Goal: Check status

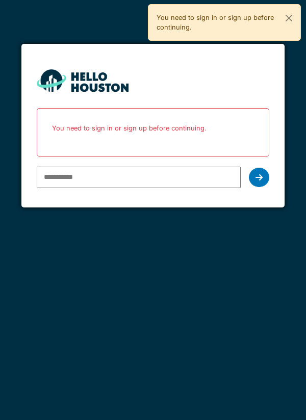
click at [214, 177] on input "email" at bounding box center [139, 177] width 205 height 21
type input "**********"
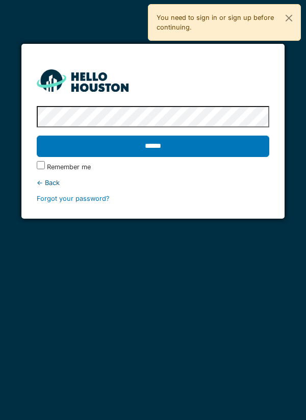
click at [77, 143] on input "******" at bounding box center [153, 146] width 233 height 21
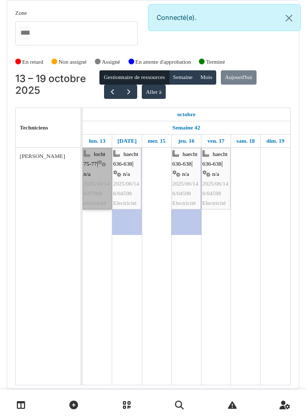
click at [92, 172] on link "locht 75-77 | n/a 2025/10/146/07688 electricité" at bounding box center [97, 179] width 29 height 62
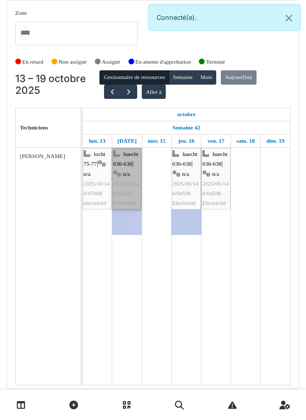
click at [125, 169] on link "haecht 636-638 | n/a 2025/06/146/04598 Electricité" at bounding box center [126, 179] width 29 height 62
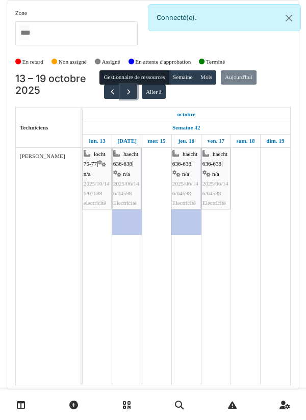
click at [129, 95] on span "button" at bounding box center [128, 92] width 9 height 9
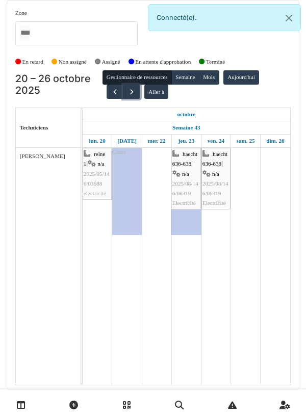
click at [134, 96] on button "button" at bounding box center [131, 92] width 17 height 15
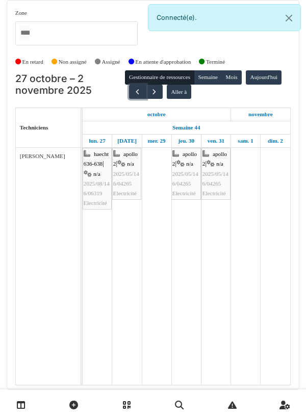
click at [129, 96] on button "button" at bounding box center [137, 92] width 17 height 15
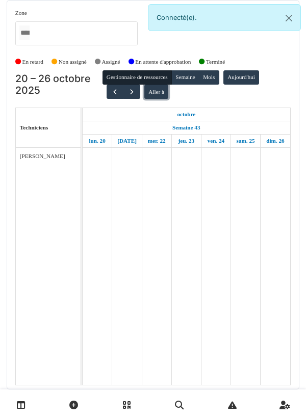
click at [144, 96] on button "Aller à" at bounding box center [156, 92] width 24 height 14
click at [133, 93] on button "button" at bounding box center [131, 92] width 17 height 15
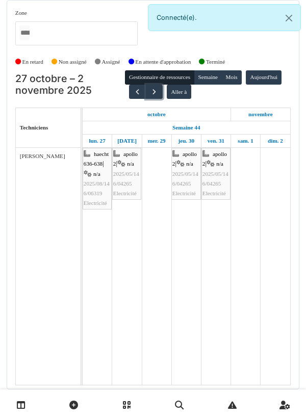
click at [156, 96] on button "button" at bounding box center [154, 92] width 17 height 15
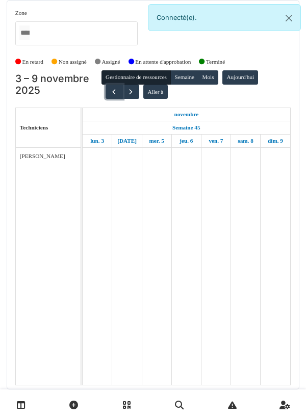
click at [116, 96] on button "button" at bounding box center [114, 92] width 17 height 15
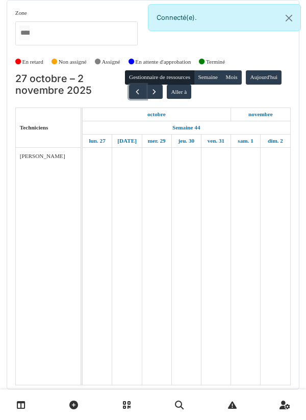
click at [130, 96] on button "button" at bounding box center [137, 92] width 17 height 15
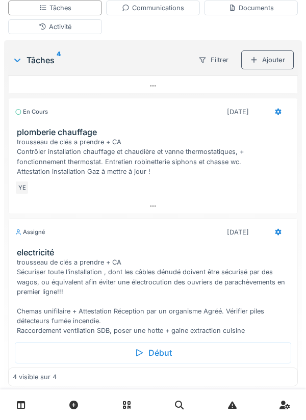
scroll to position [194, 0]
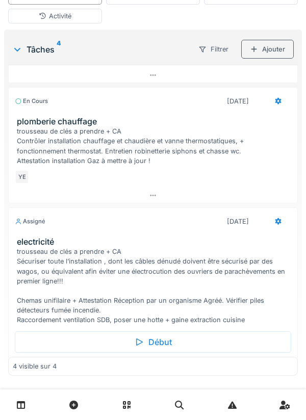
click at [209, 285] on div "trousseau de clés a prendre + CA Sécuriser toute l’installation , dont les câbl…" at bounding box center [155, 286] width 276 height 79
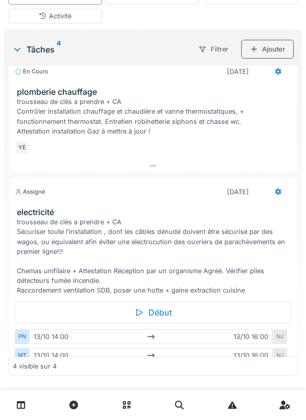
scroll to position [302, 0]
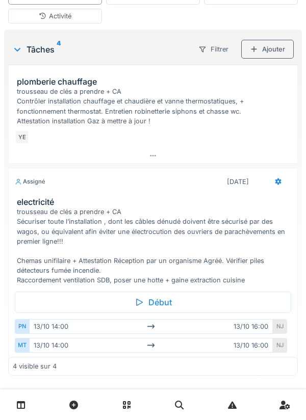
click at [236, 241] on div "trousseau de clés a prendre + CA Sécuriser toute l’installation , dont les câbl…" at bounding box center [155, 246] width 276 height 79
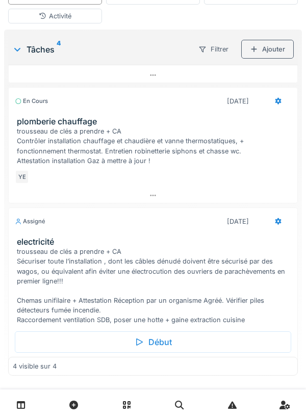
click at [230, 240] on h3 "electricité" at bounding box center [155, 242] width 276 height 10
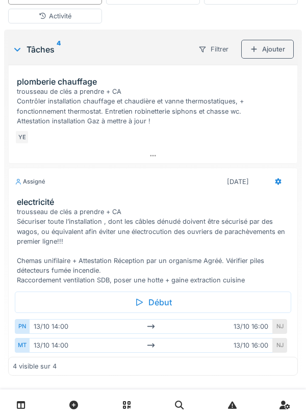
click at [248, 239] on div "trousseau de clés a prendre + CA Sécuriser toute l’installation , dont les câbl…" at bounding box center [155, 246] width 276 height 79
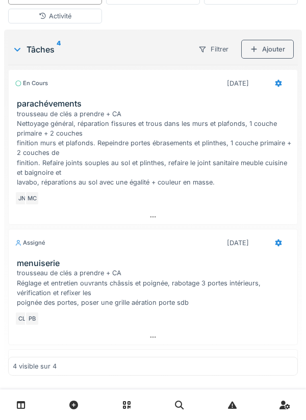
scroll to position [0, 0]
